Goal: Information Seeking & Learning: Learn about a topic

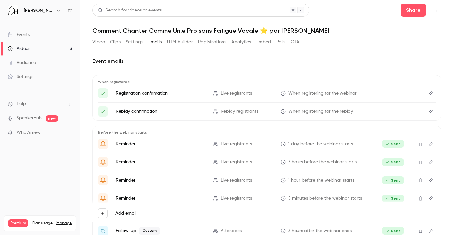
click at [100, 43] on button "Video" at bounding box center [99, 42] width 12 height 10
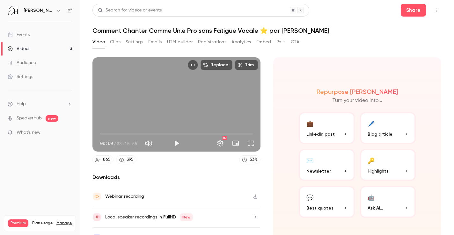
scroll to position [13, 0]
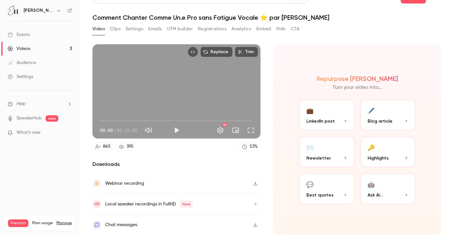
click at [211, 28] on button "Registrations" at bounding box center [212, 29] width 28 height 10
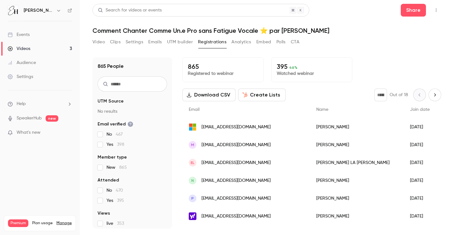
click at [244, 43] on button "Analytics" at bounding box center [242, 42] width 20 height 10
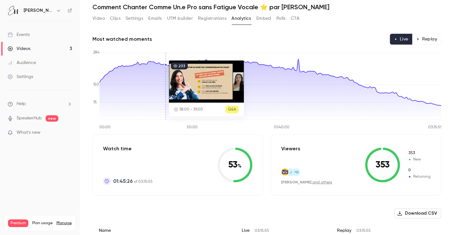
scroll to position [22, 0]
